Goal: Task Accomplishment & Management: Manage account settings

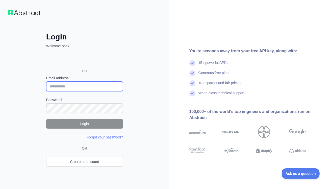
click at [68, 86] on input "Email address" at bounding box center [84, 87] width 77 height 10
paste input "**********"
type input "**********"
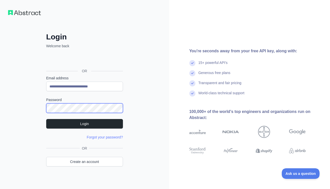
scroll to position [0, 7]
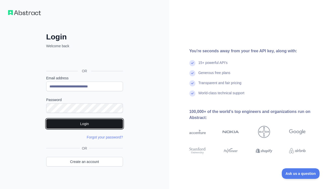
click at [85, 121] on button "Login" at bounding box center [84, 124] width 77 height 10
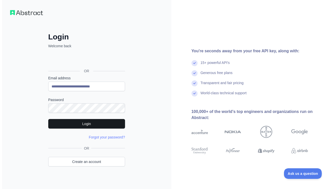
scroll to position [0, 0]
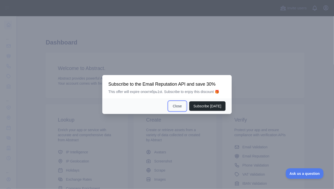
click at [180, 109] on button "Close" at bounding box center [178, 106] width 18 height 10
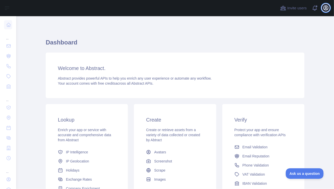
click at [326, 9] on icon "button" at bounding box center [326, 8] width 5 height 5
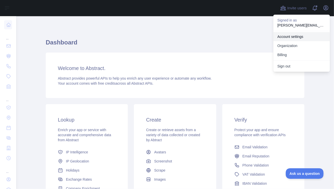
click at [290, 36] on link "Account settings" at bounding box center [302, 36] width 57 height 9
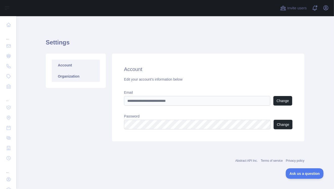
click at [68, 77] on link "Organization" at bounding box center [76, 76] width 48 height 11
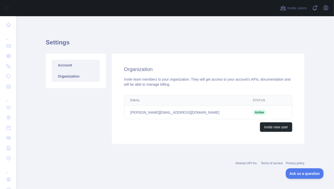
click at [66, 65] on link "Account" at bounding box center [76, 65] width 48 height 11
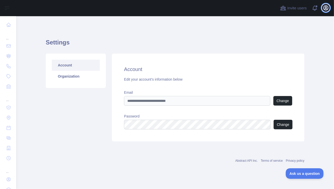
click at [327, 6] on icon "button" at bounding box center [326, 8] width 6 height 6
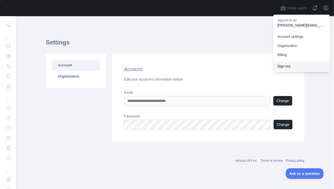
drag, startPoint x: 283, startPoint y: 66, endPoint x: 278, endPoint y: 66, distance: 5.1
click at [283, 66] on button "Sign out" at bounding box center [302, 66] width 57 height 9
